Goal: Use online tool/utility: Utilize a website feature to perform a specific function

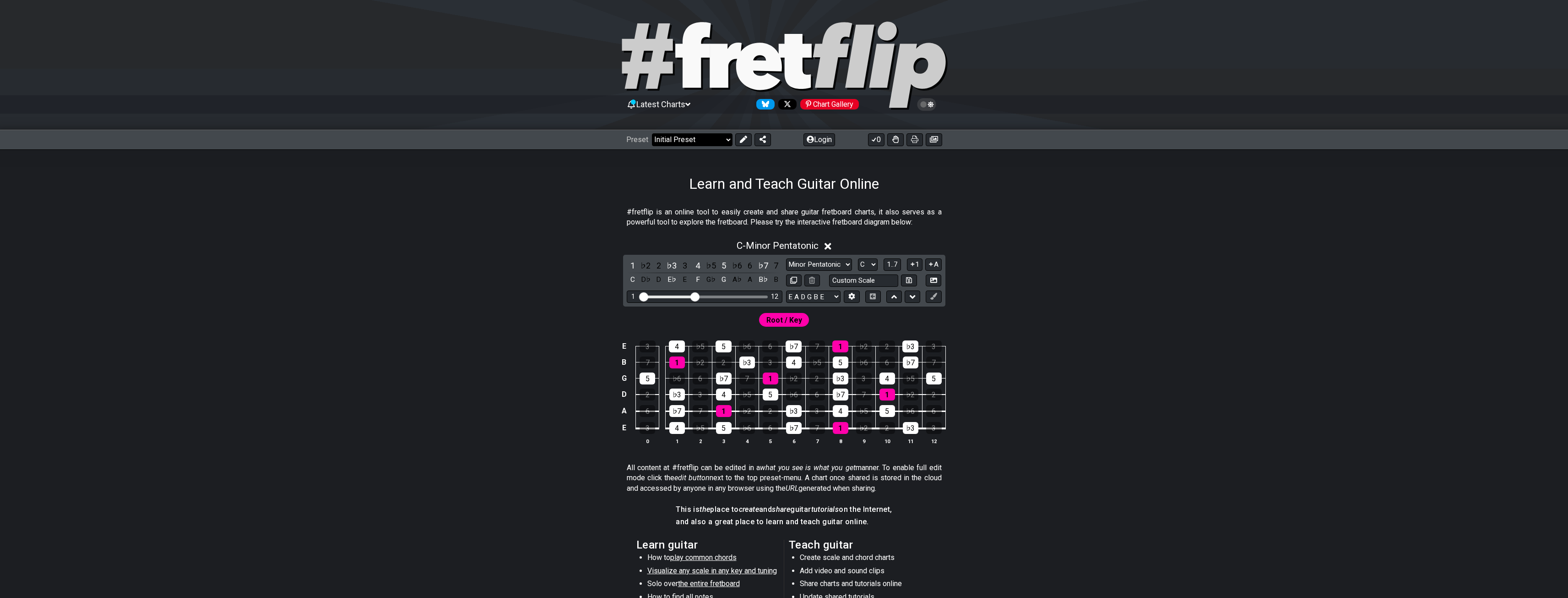
click at [706, 133] on select "Welcome to #fretflip! Initial Preset Custom Preset Minor Pentatonic Major Penta…" at bounding box center [692, 139] width 80 height 13
click at [652, 133] on select "Welcome to #fretflip! Initial Preset Custom Preset Minor Pentatonic Major Penta…" at bounding box center [692, 139] width 80 height 13
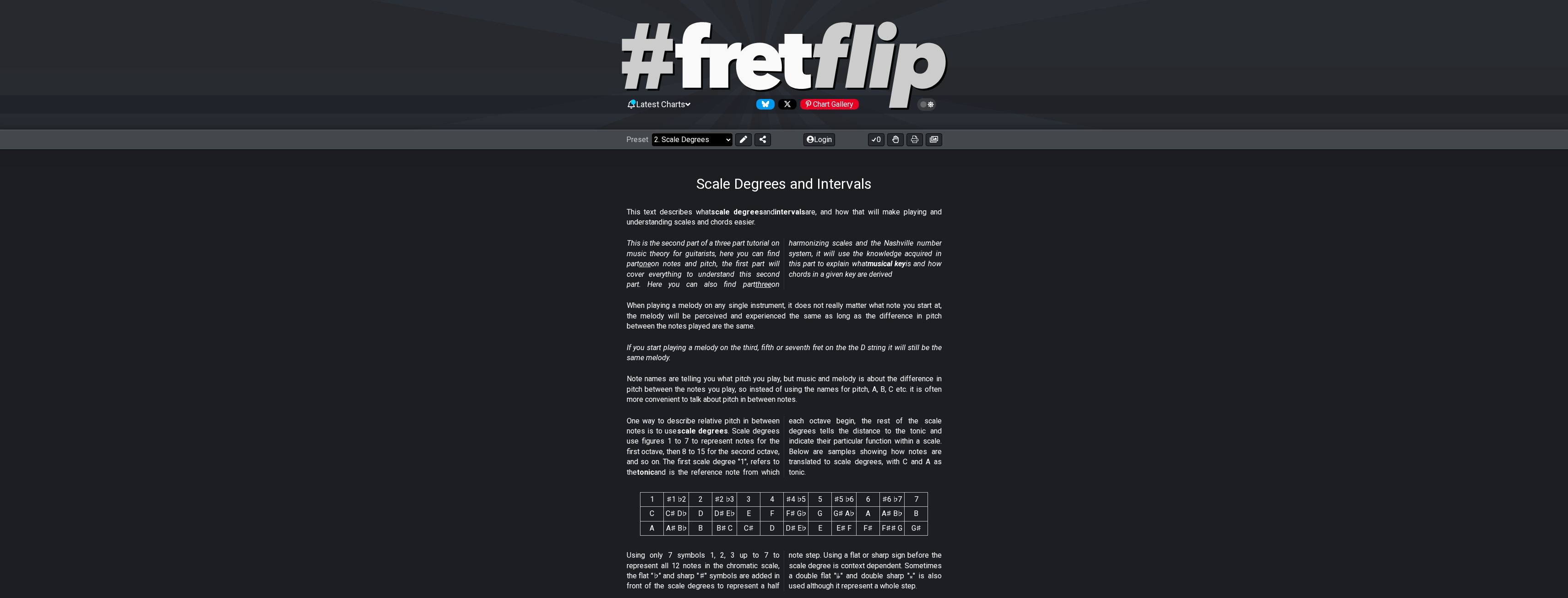
click at [683, 139] on select "Welcome to #fretflip! Initial Preset Custom Preset Minor Pentatonic Major Penta…" at bounding box center [692, 139] width 80 height 13
click at [652, 133] on select "Welcome to #fretflip! Initial Preset Custom Preset Minor Pentatonic Major Penta…" at bounding box center [692, 139] width 80 height 13
select select "/welcome"
select select "C"
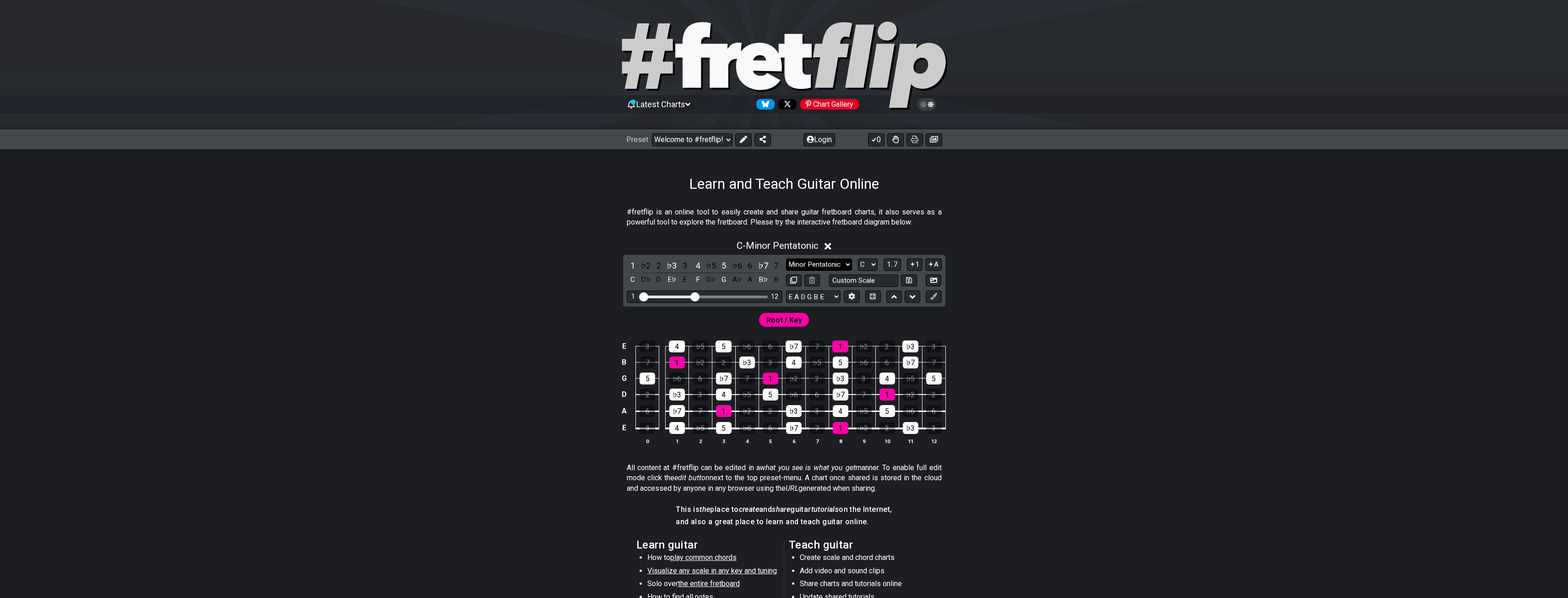
click at [832, 266] on select "Minor Pentatonic Click to edit Minor Pentatonic Major Pentatonic Minor Blues Ma…" at bounding box center [819, 264] width 66 height 12
select select "Major Pentatonic"
click at [786, 258] on select "Minor Pentatonic Click to edit Minor Pentatonic Major Pentatonic Minor Blues Ma…" at bounding box center [819, 264] width 66 height 12
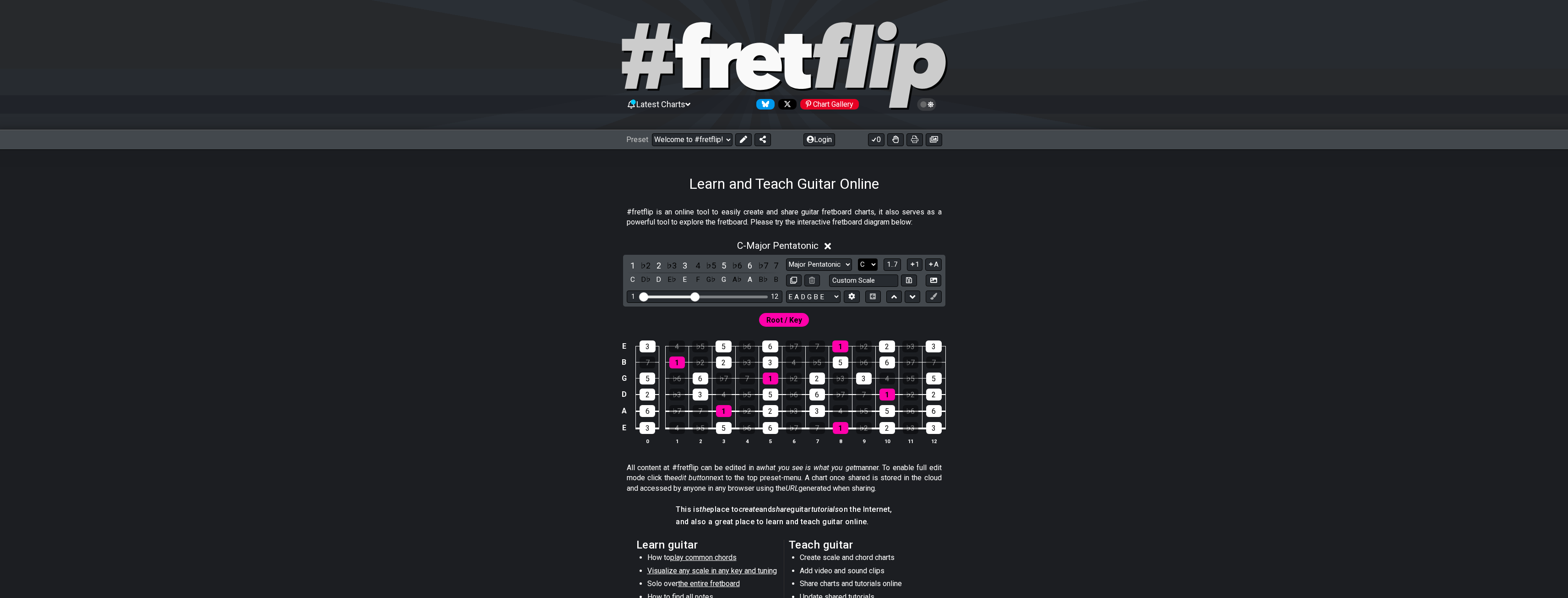
click at [873, 267] on select "A♭ A A♯ B♭ B C C♯ D♭ D D♯ E♭ E F F♯ G♭ G G♯" at bounding box center [867, 264] width 19 height 12
select select "G"
click at [858, 258] on select "A♭ A A♯ B♭ B C C♯ D♭ D D♯ E♭ E F F♯ G♭ G G♯" at bounding box center [867, 264] width 19 height 12
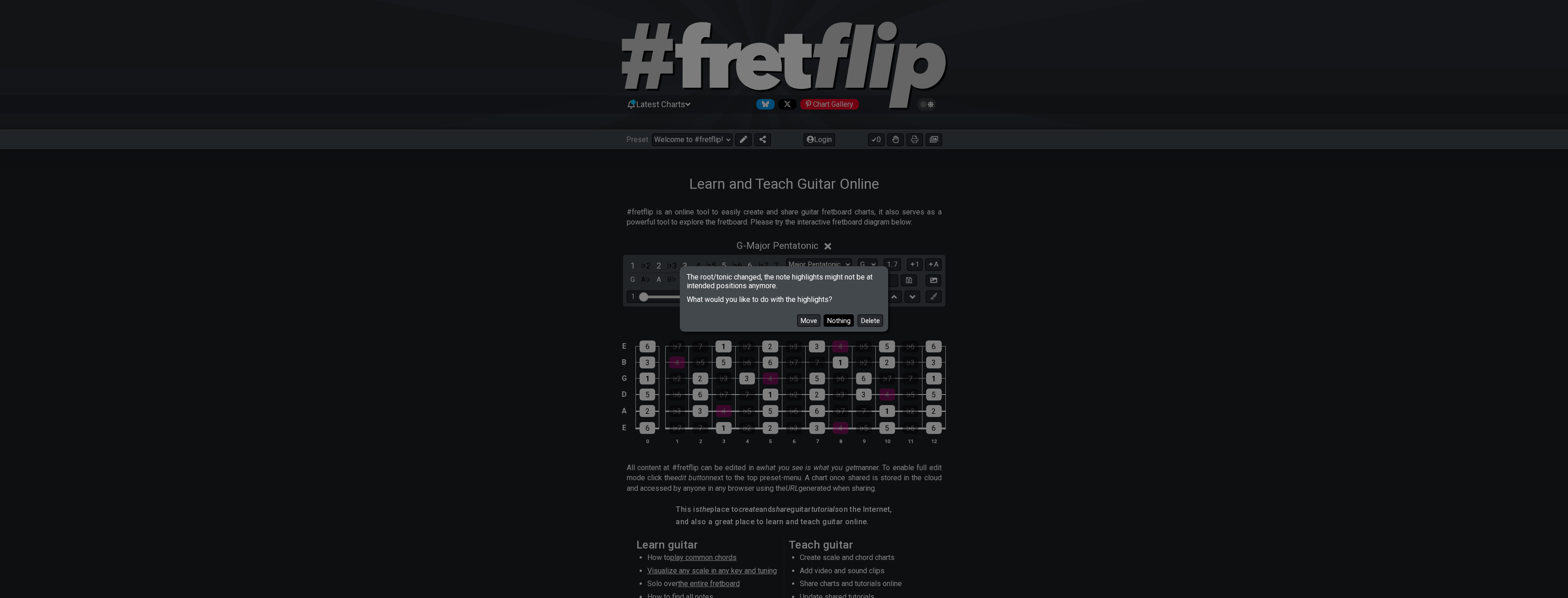
click at [827, 320] on button "Nothing" at bounding box center [839, 320] width 30 height 12
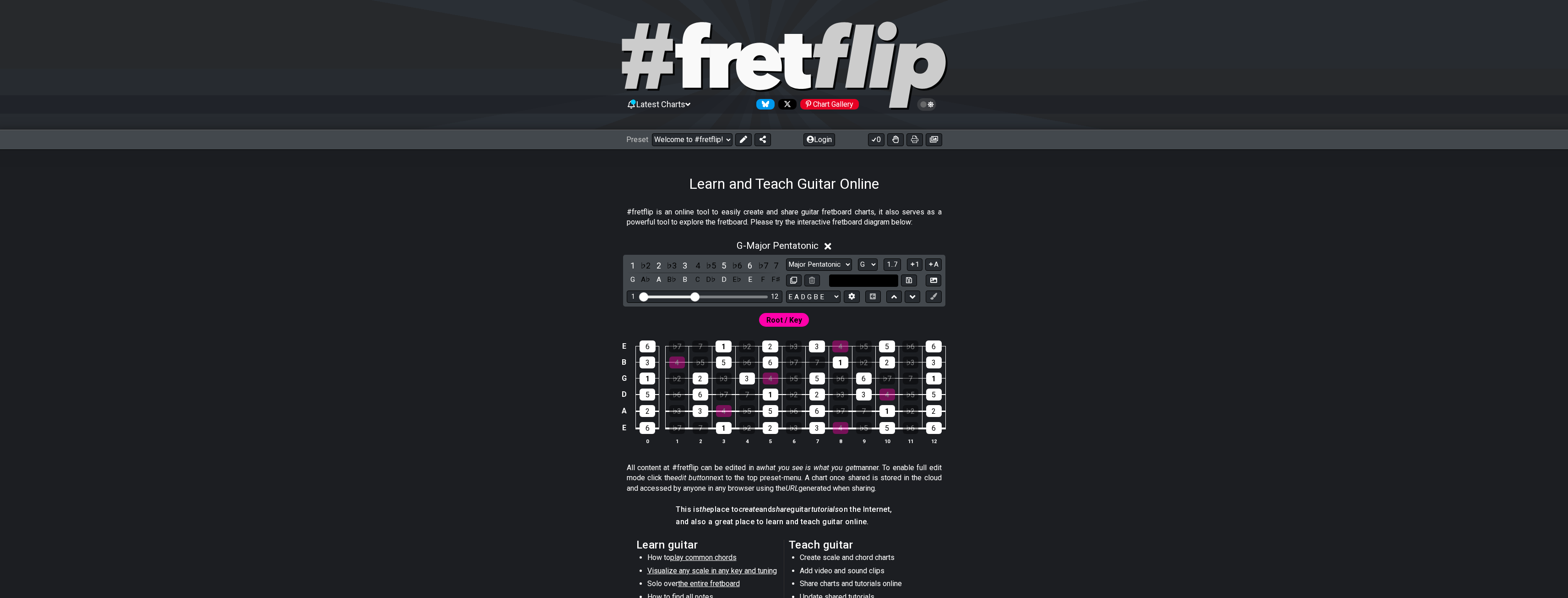
click at [849, 275] on input "text" at bounding box center [864, 281] width 69 height 12
type input "Custom Scale"
click at [873, 267] on select "A♭ A A♯ B♭ B C C♯ D♭ D D♯ E♭ E F F♯ G♭ G G♯" at bounding box center [867, 264] width 19 height 12
click at [858, 258] on select "A♭ A A♯ B♭ B C C♯ D♭ D D♯ E♭ E F F♯ G♭ G G♯" at bounding box center [867, 264] width 19 height 12
click at [784, 323] on span "Root / Key" at bounding box center [784, 320] width 36 height 13
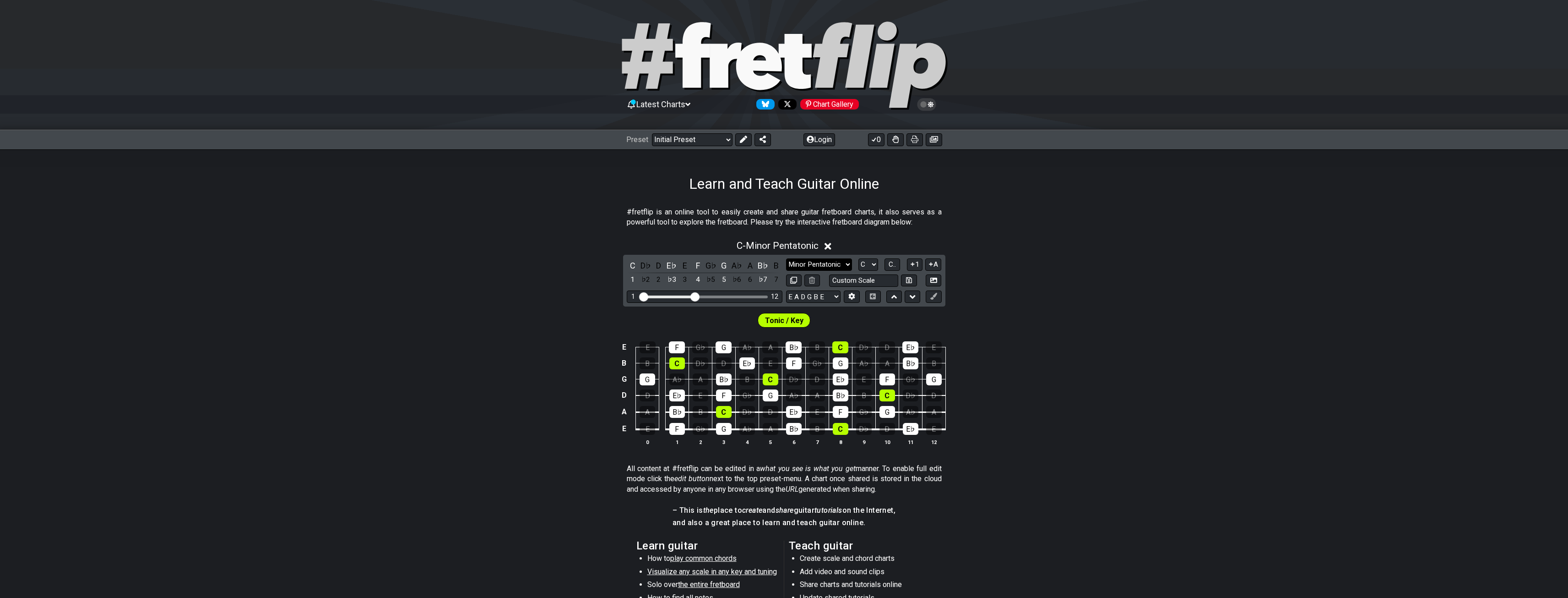
click at [840, 264] on select "Minor Pentatonic Click to edit Minor Pentatonic Major Pentatonic Minor Blues Ma…" at bounding box center [819, 264] width 66 height 12
select select "Major Pentatonic"
click at [786, 258] on select "Minor Pentatonic Click to edit Minor Pentatonic Major Pentatonic Minor Blues Ma…" at bounding box center [819, 264] width 66 height 12
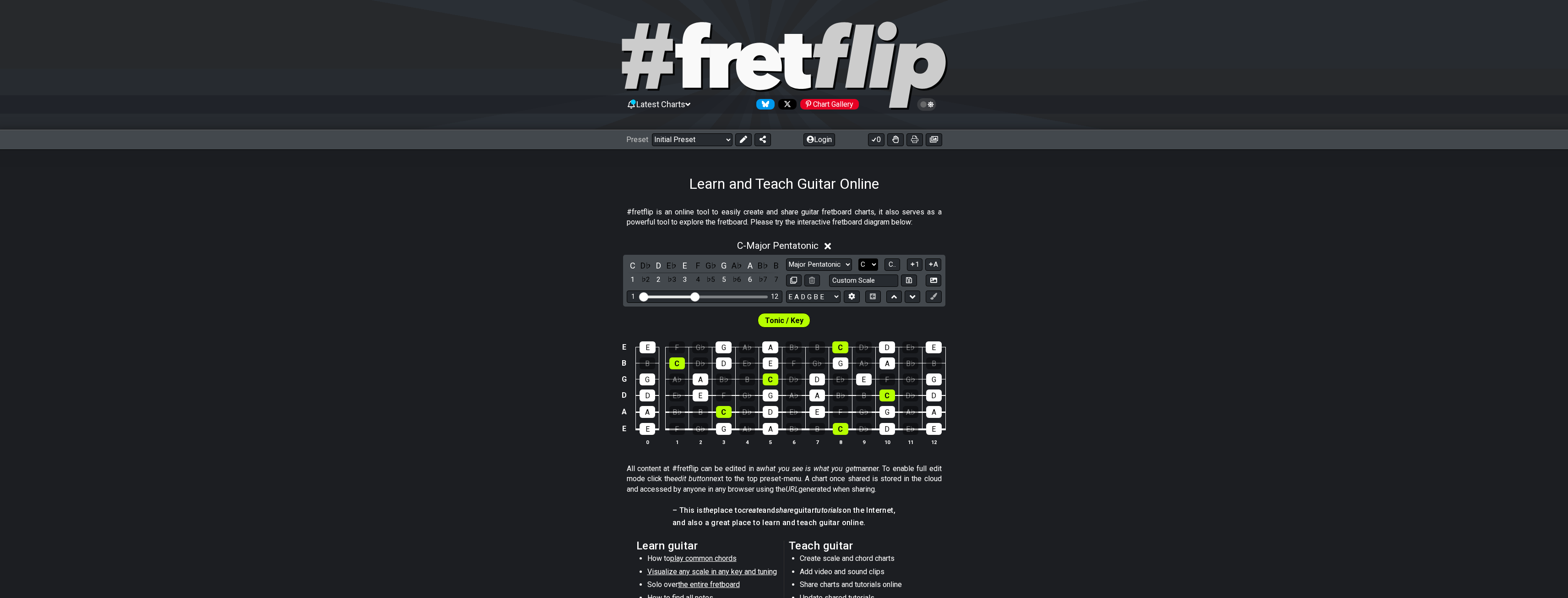
click at [873, 263] on select "A♭ A A♯ B♭ B C C♯ D♭ D D♯ E♭ E F F♯ G♭ G G♯" at bounding box center [868, 264] width 19 height 12
select select "G"
click at [858, 258] on select "A♭ A A♯ B♭ B C C♯ D♭ D D♯ E♭ E F F♯ G♭ G G♯" at bounding box center [868, 264] width 19 height 12
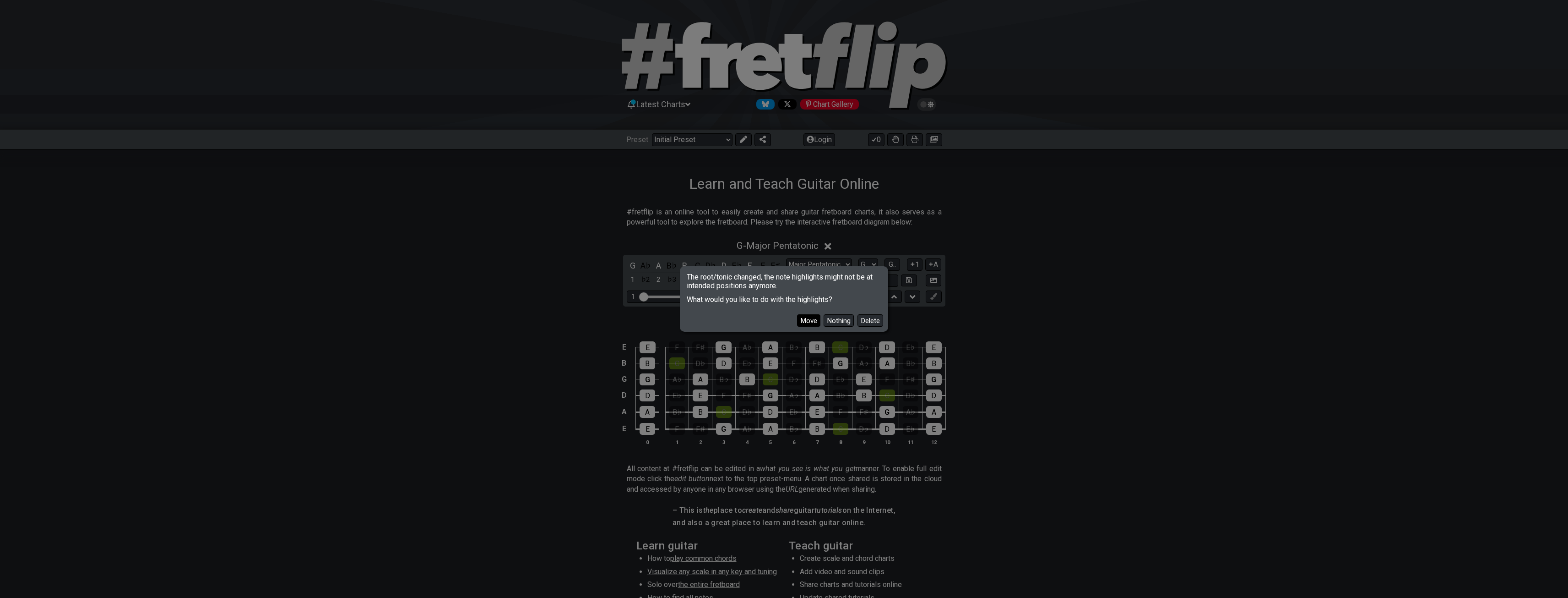
click at [807, 320] on button "Move" at bounding box center [808, 320] width 23 height 12
